Goal: Information Seeking & Learning: Learn about a topic

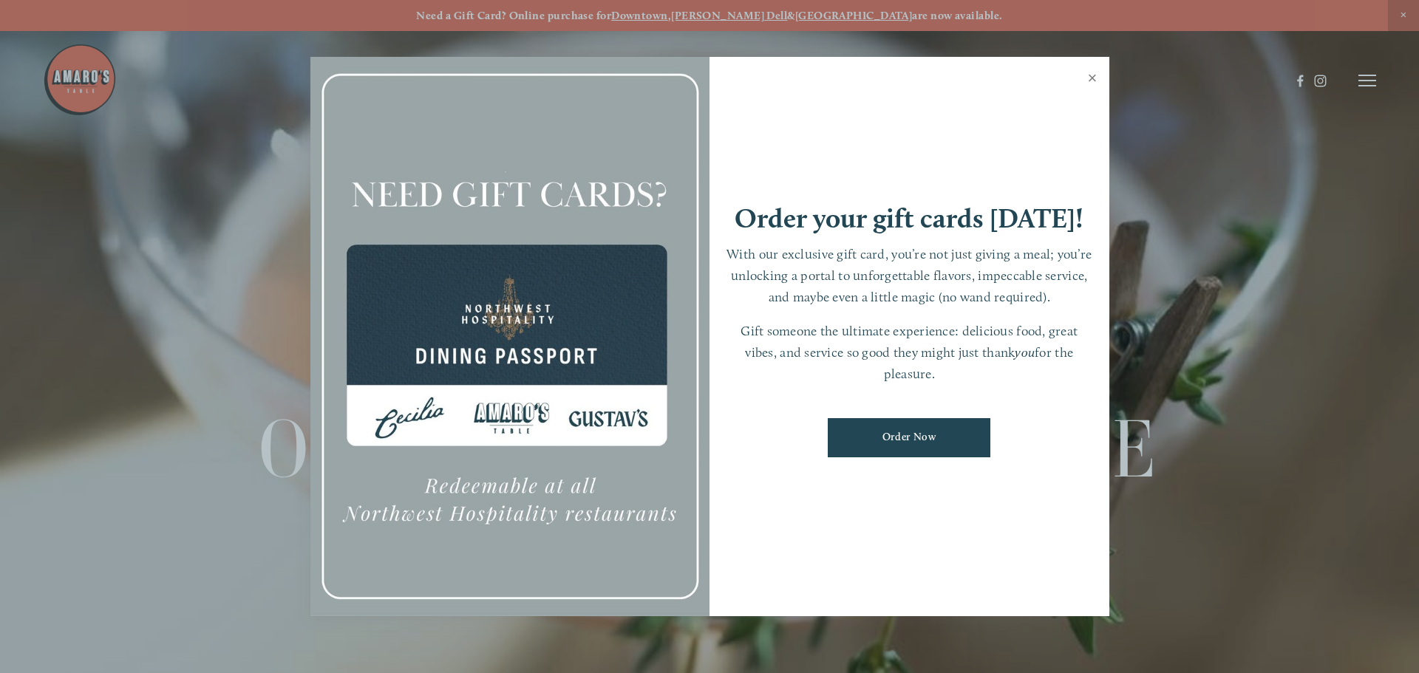
click at [1092, 76] on link "Close" at bounding box center [1093, 79] width 29 height 41
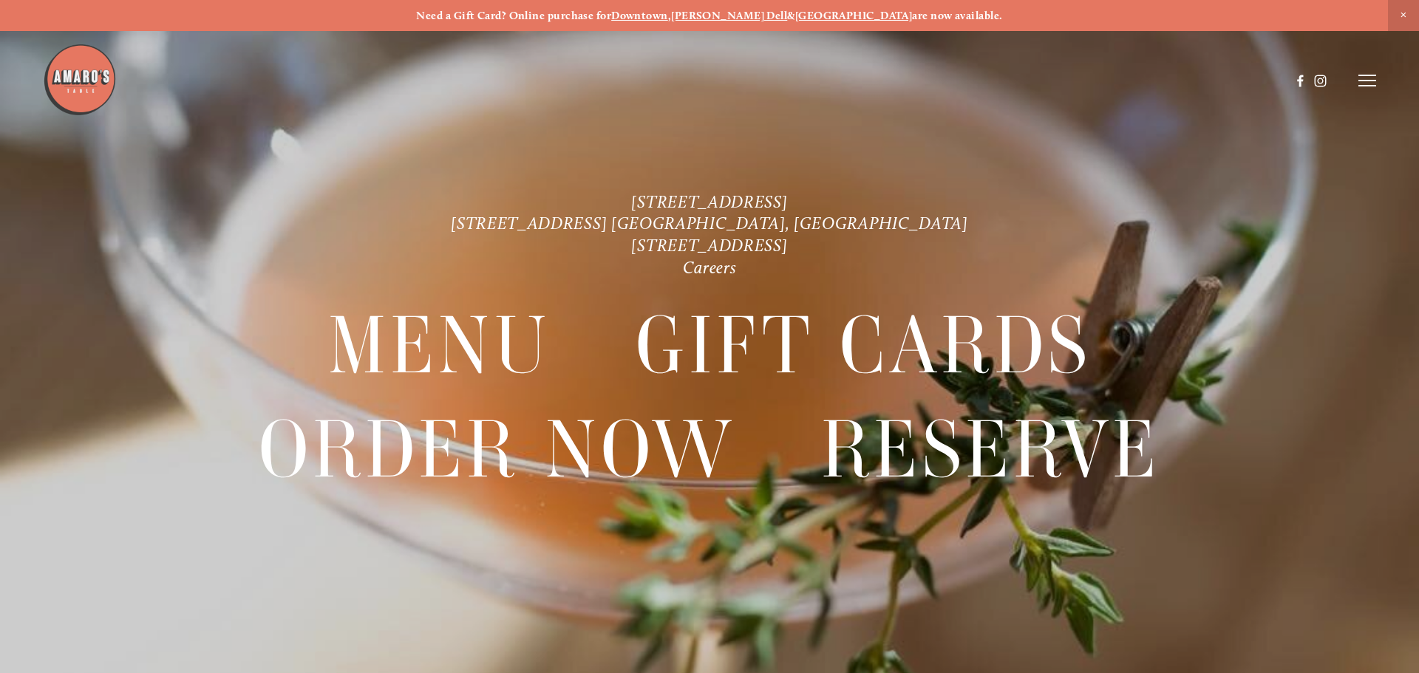
click at [948, 217] on p "[STREET_ADDRESS] [STREET_ADDRESS] [GEOGRAPHIC_DATA], [GEOGRAPHIC_DATA] [STREET_…" at bounding box center [710, 235] width 1022 height 89
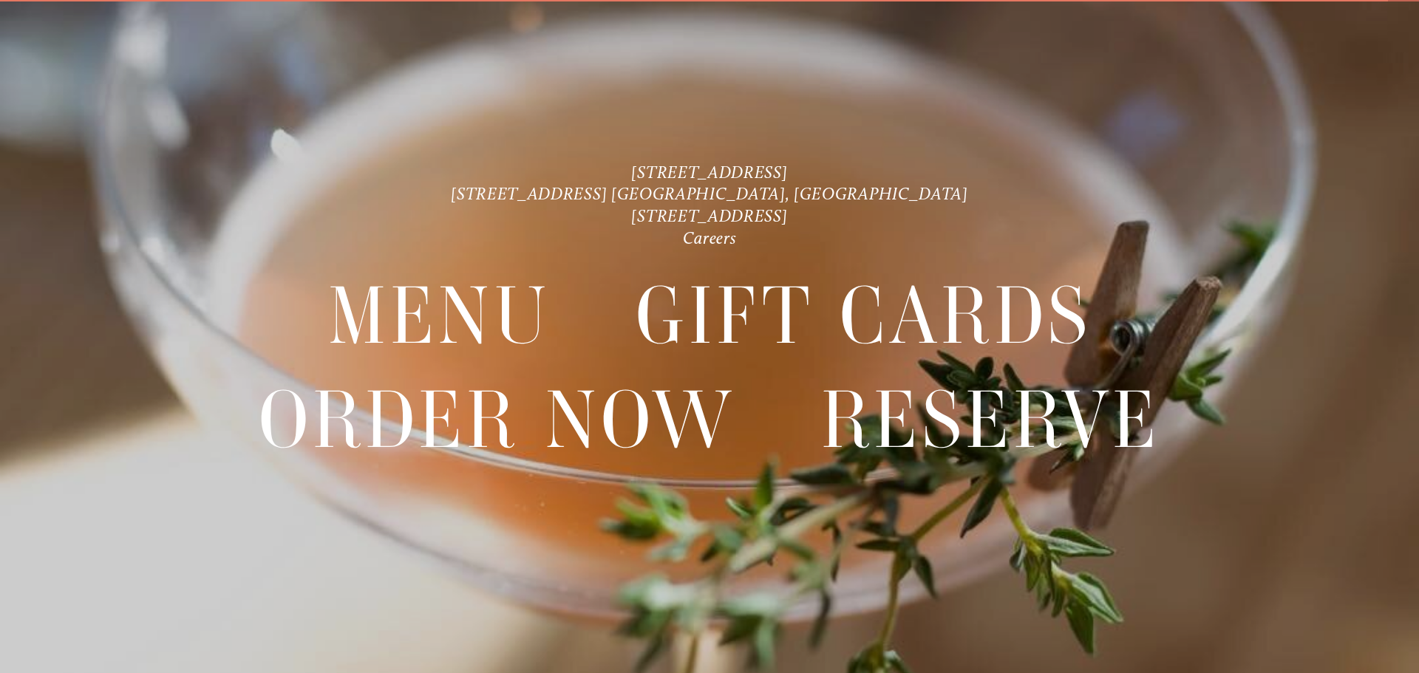
scroll to position [31, 0]
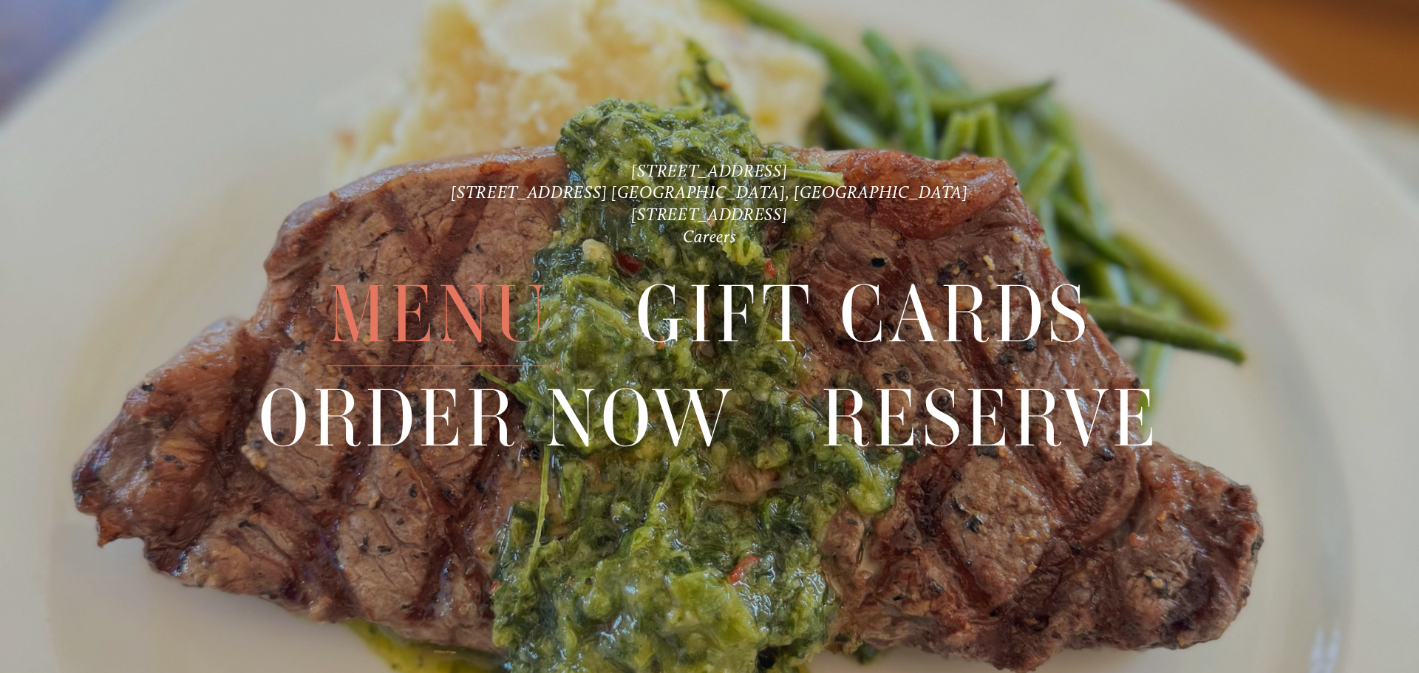
click at [466, 313] on span "Menu" at bounding box center [439, 315] width 223 height 103
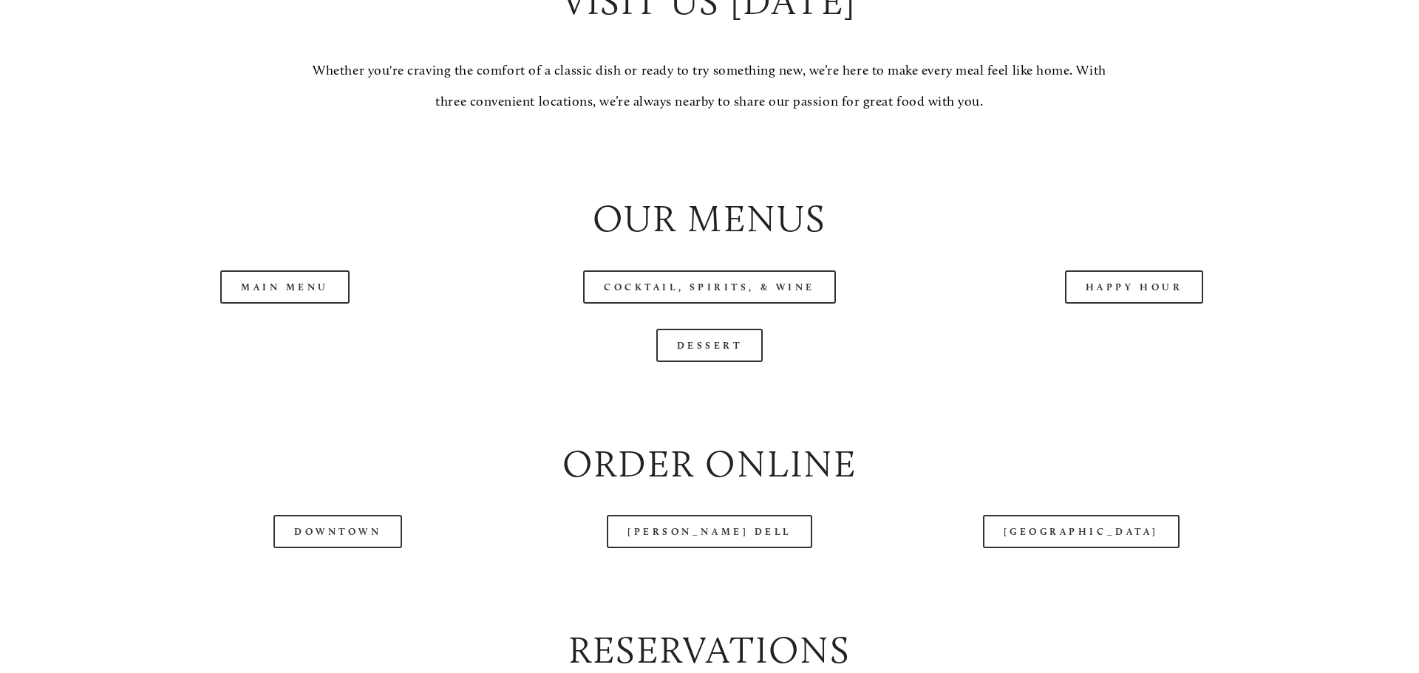
scroll to position [1597, 0]
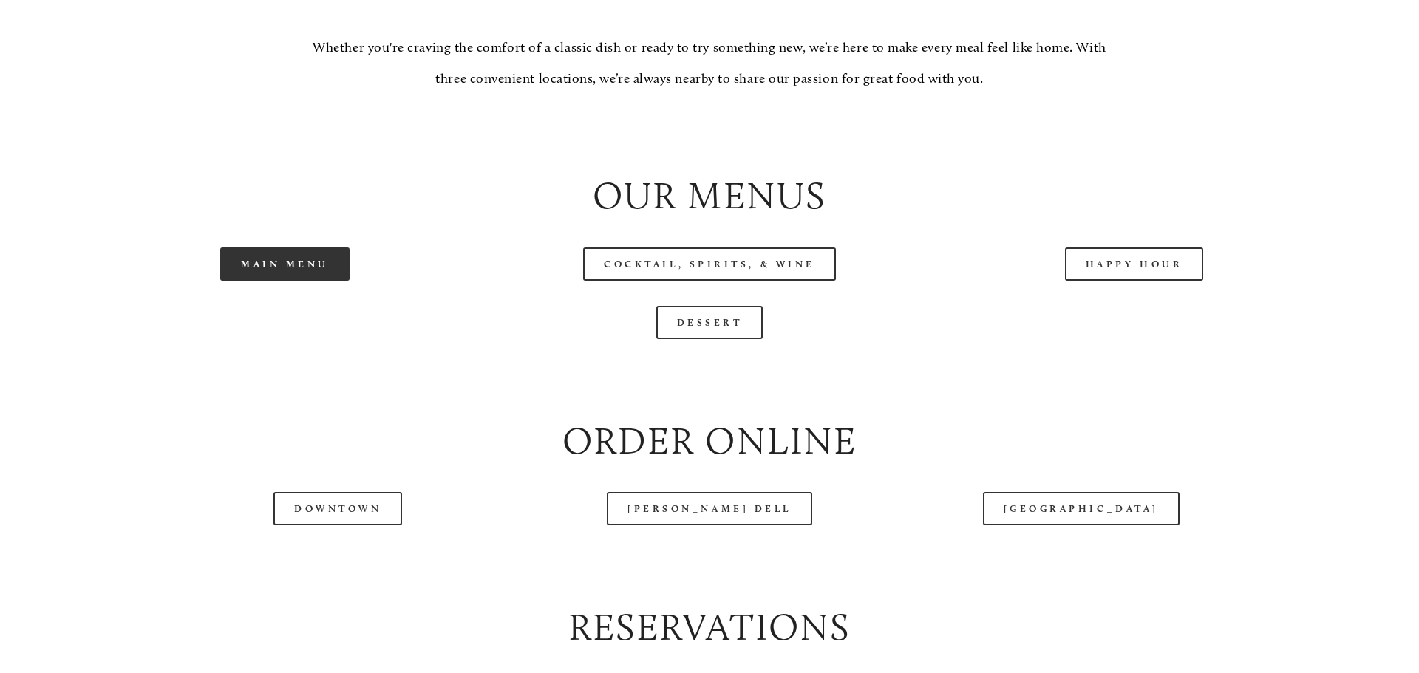
click at [327, 281] on link "Main Menu" at bounding box center [284, 264] width 129 height 33
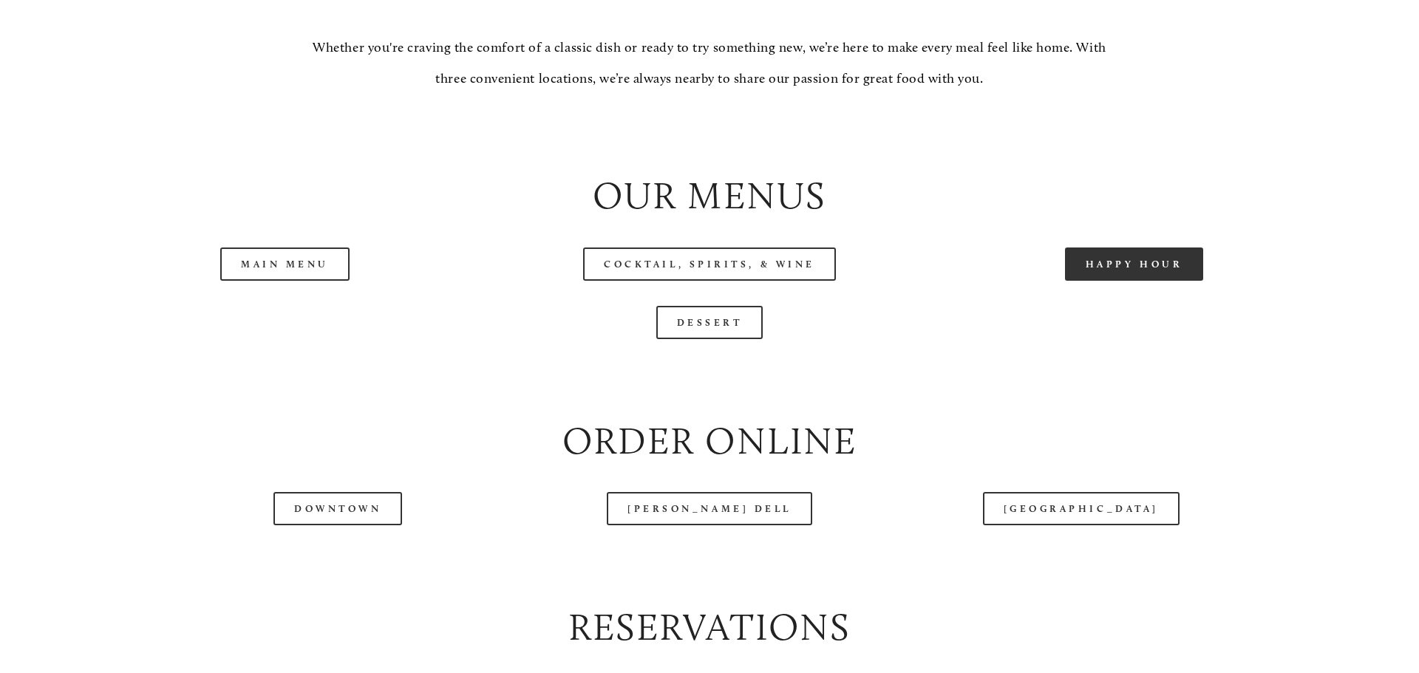
click at [1107, 281] on link "Happy Hour" at bounding box center [1134, 264] width 139 height 33
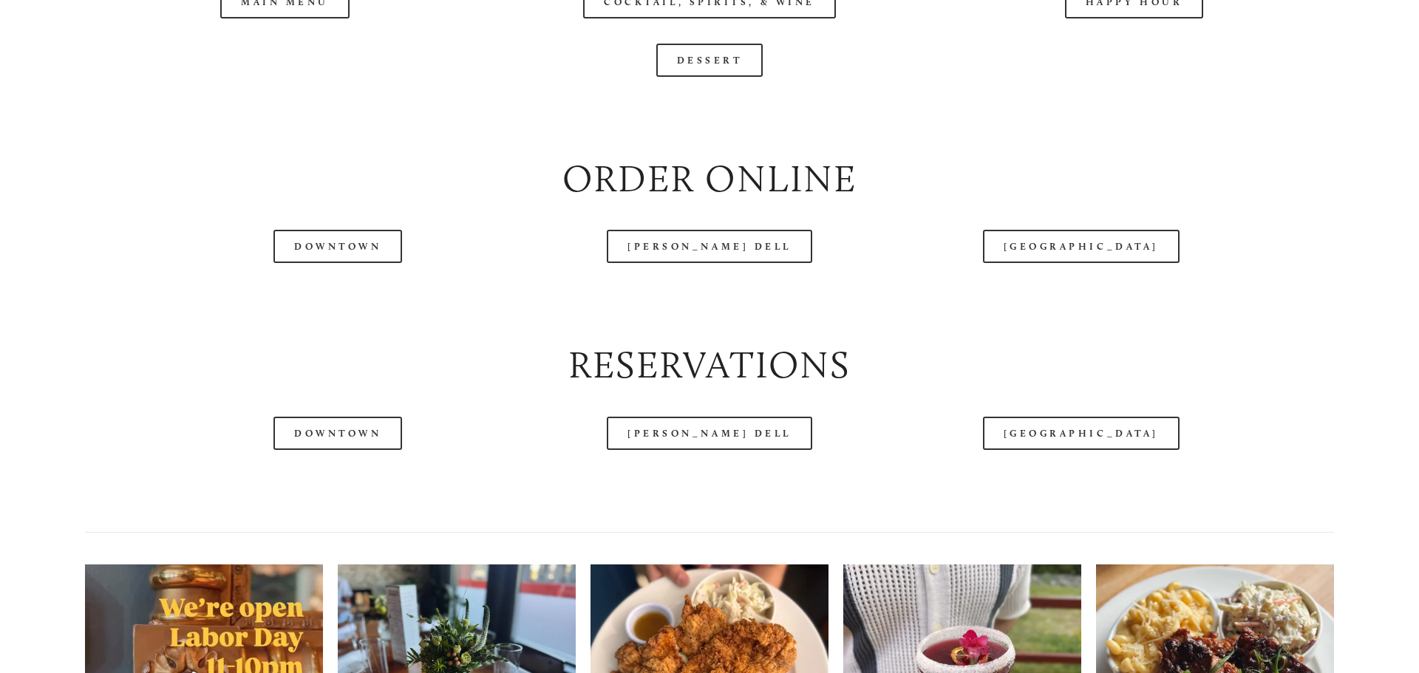
scroll to position [1863, 0]
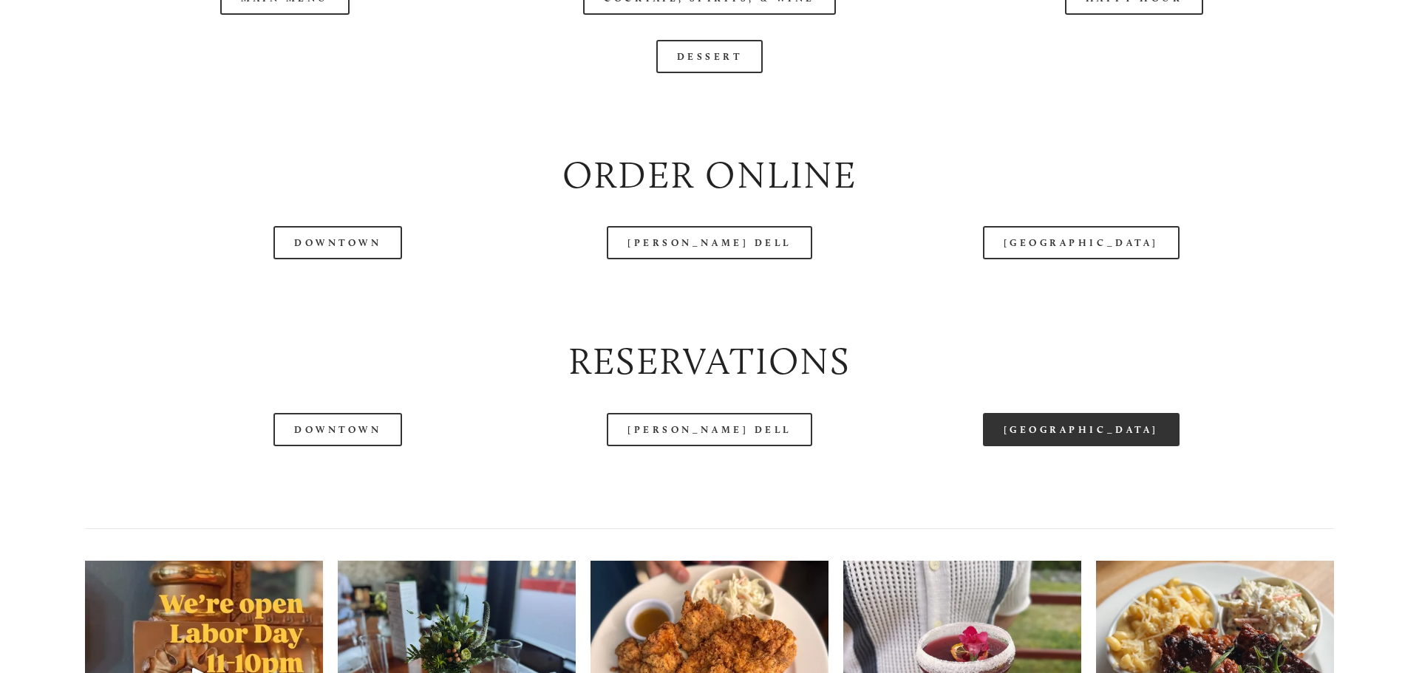
click at [1083, 446] on link "[GEOGRAPHIC_DATA]" at bounding box center [1081, 429] width 197 height 33
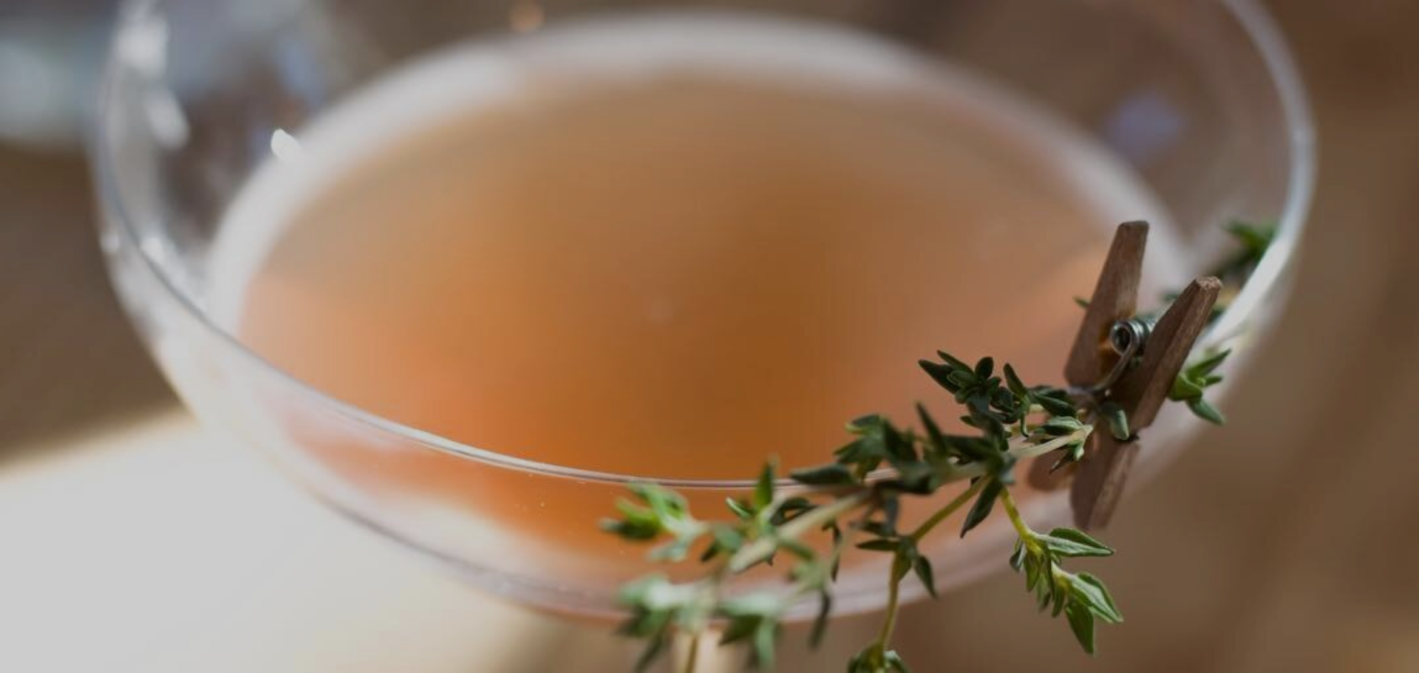
scroll to position [31, 0]
